Goal: Task Accomplishment & Management: Use online tool/utility

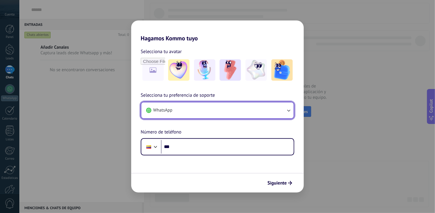
click at [287, 109] on icon "button" at bounding box center [288, 111] width 6 height 6
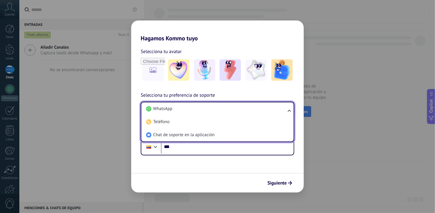
click at [285, 109] on ul "WhatsApp Teléfono Chat de soporte en la aplicación" at bounding box center [217, 122] width 153 height 40
click at [270, 109] on li "WhatsApp" at bounding box center [216, 109] width 145 height 13
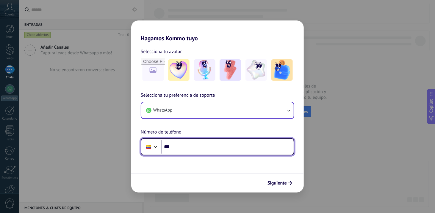
click at [203, 148] on input "***" at bounding box center [227, 147] width 133 height 14
type input "**********"
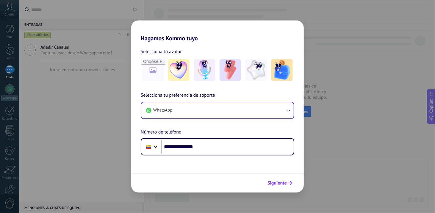
click at [272, 182] on span "Siguiente" at bounding box center [276, 183] width 19 height 4
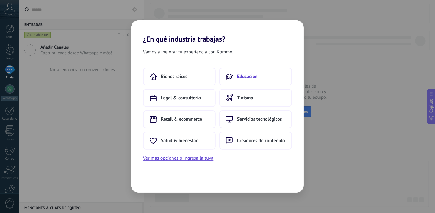
click at [241, 77] on span "Educación" at bounding box center [247, 77] width 21 height 6
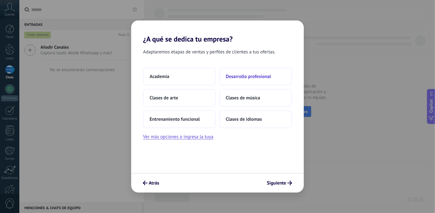
click at [246, 74] on span "Desarrollo profesional" at bounding box center [248, 77] width 45 height 6
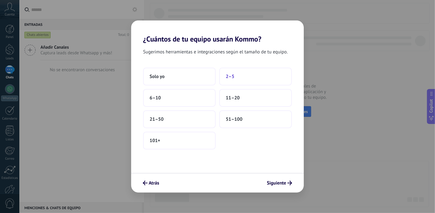
click at [228, 74] on span "2–5" at bounding box center [230, 77] width 9 height 6
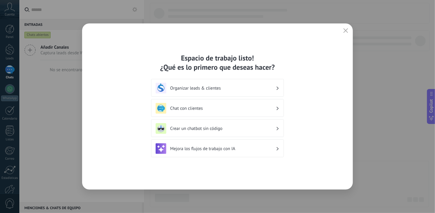
click at [277, 109] on use at bounding box center [277, 108] width 2 height 3
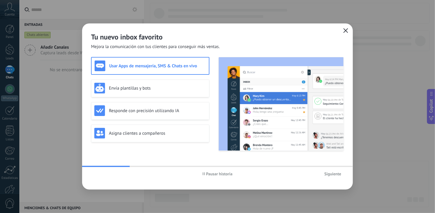
click at [345, 28] on button "button" at bounding box center [346, 31] width 8 height 8
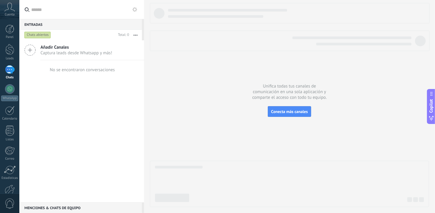
scroll to position [33, 0]
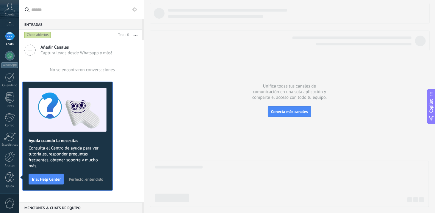
click at [81, 48] on span "Añadir Canales" at bounding box center [76, 48] width 72 height 6
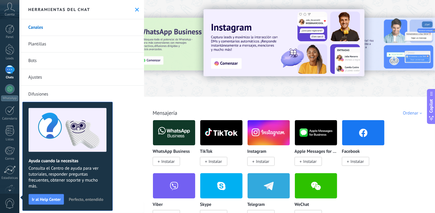
click at [167, 131] on img at bounding box center [174, 133] width 42 height 29
click at [168, 161] on span "Instalar" at bounding box center [167, 161] width 13 height 5
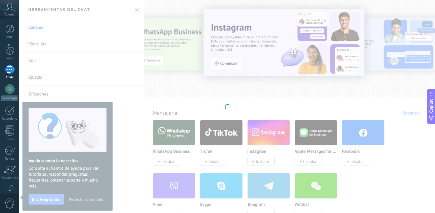
click at [166, 162] on div at bounding box center [226, 106] width 415 height 213
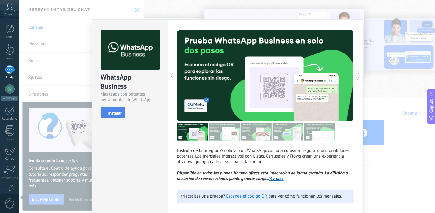
click at [108, 109] on button "Instalar" at bounding box center [112, 112] width 24 height 11
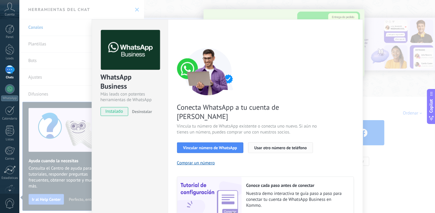
click at [270, 146] on span "Usar otro número de teléfono" at bounding box center [280, 148] width 52 height 4
